Goal: Contribute content: Add original content to the website for others to see

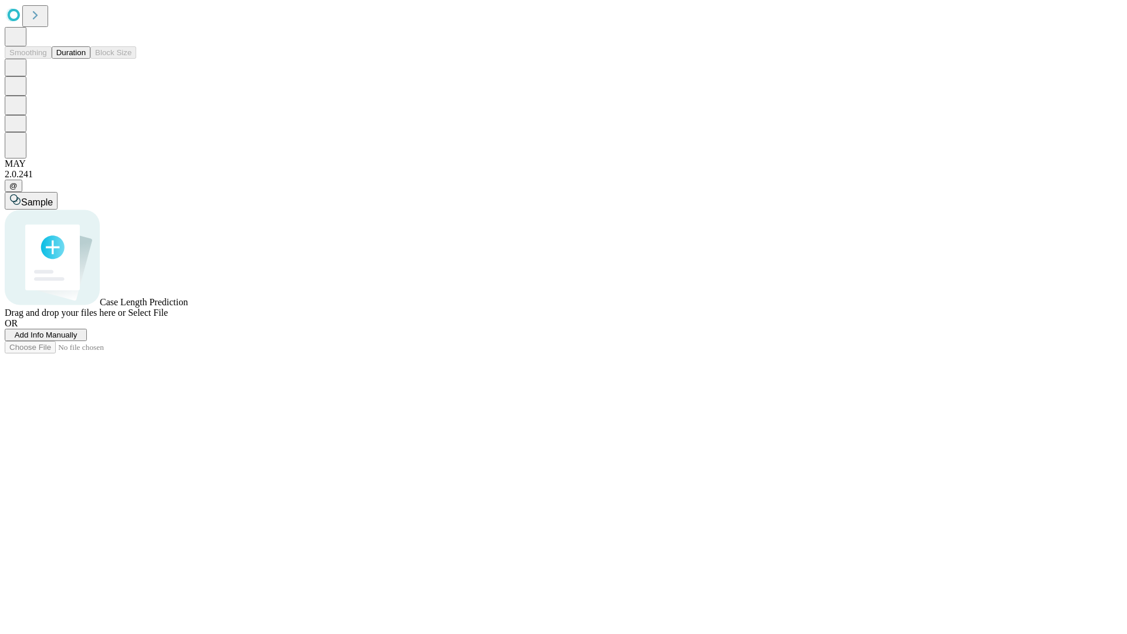
click at [77, 339] on span "Add Info Manually" at bounding box center [46, 334] width 63 height 9
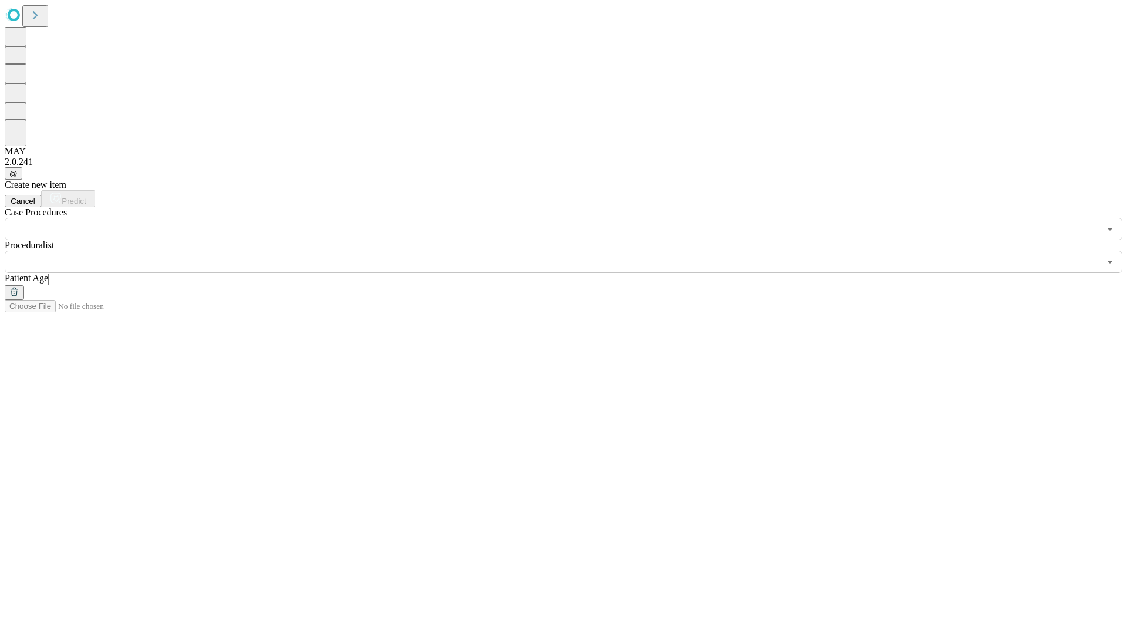
click at [131, 273] on input "text" at bounding box center [89, 279] width 83 height 12
type input "**"
click at [572, 251] on input "text" at bounding box center [552, 262] width 1094 height 22
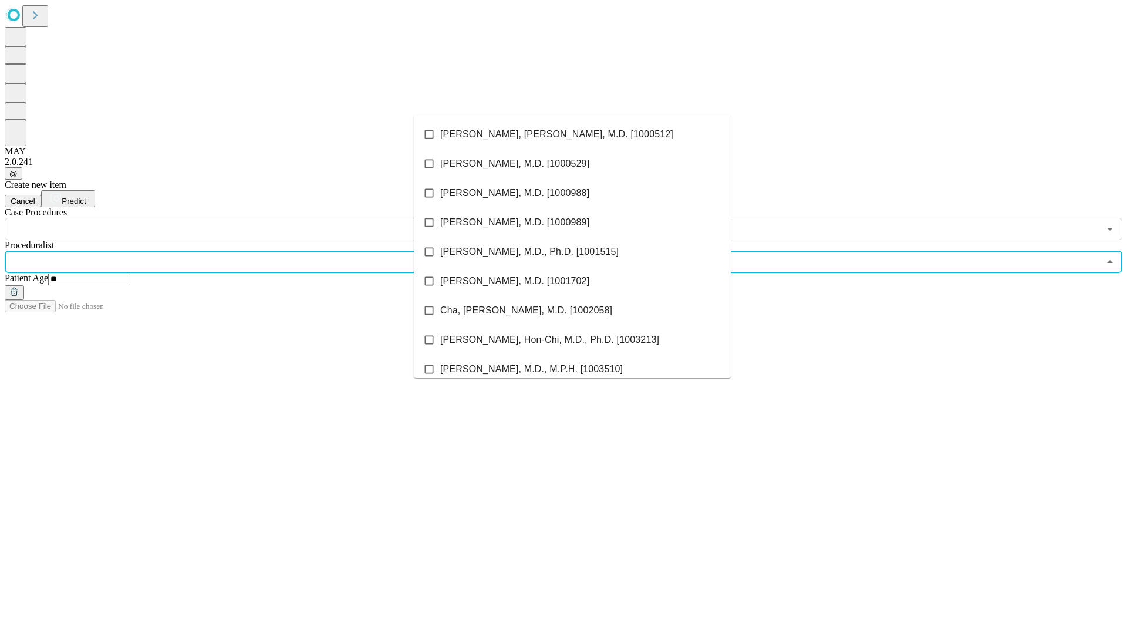
click at [572, 134] on li "[PERSON_NAME], [PERSON_NAME], M.D. [1000512]" at bounding box center [572, 134] width 317 height 29
click at [246, 218] on input "text" at bounding box center [552, 229] width 1094 height 22
